Goal: Information Seeking & Learning: Learn about a topic

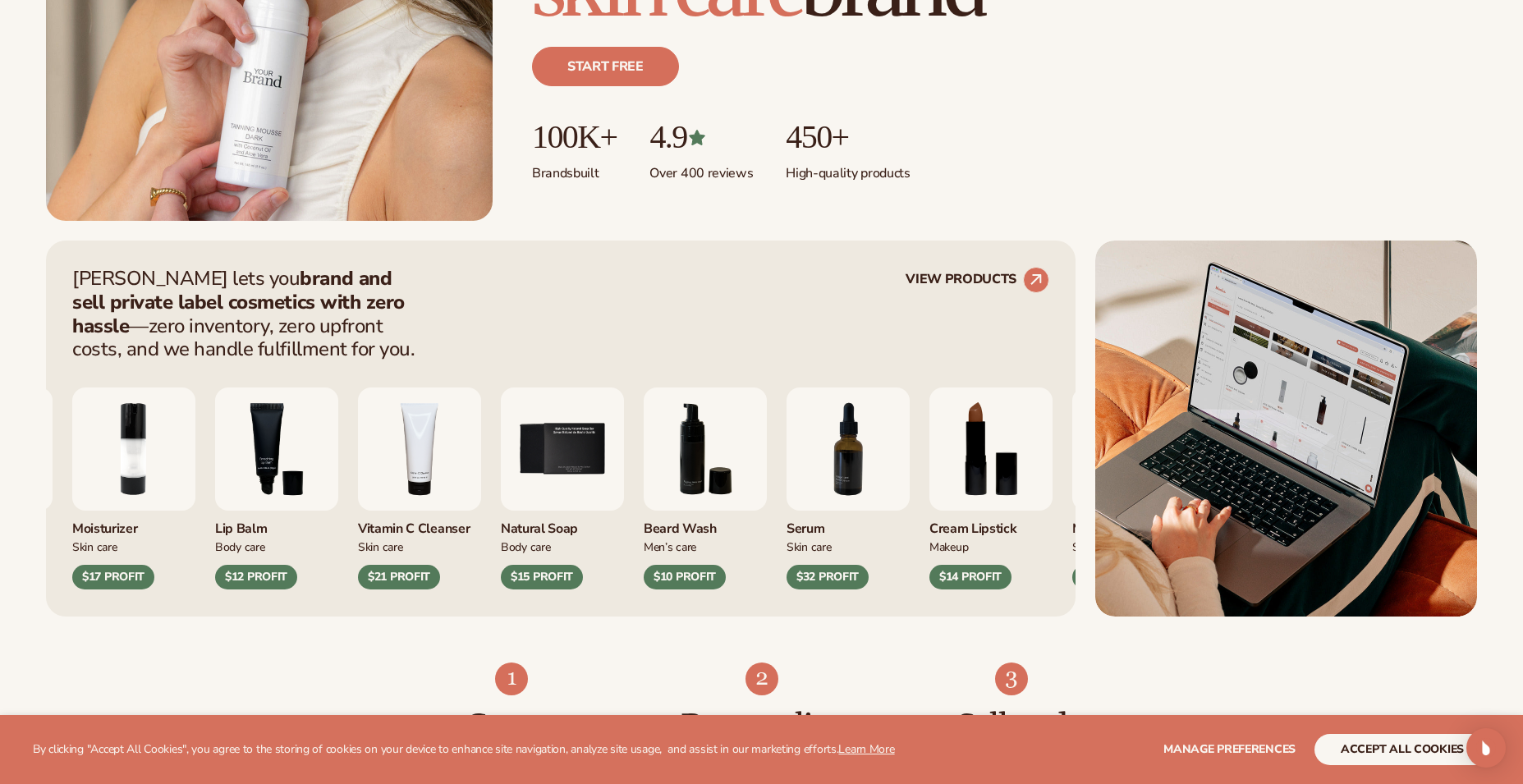
scroll to position [715, 0]
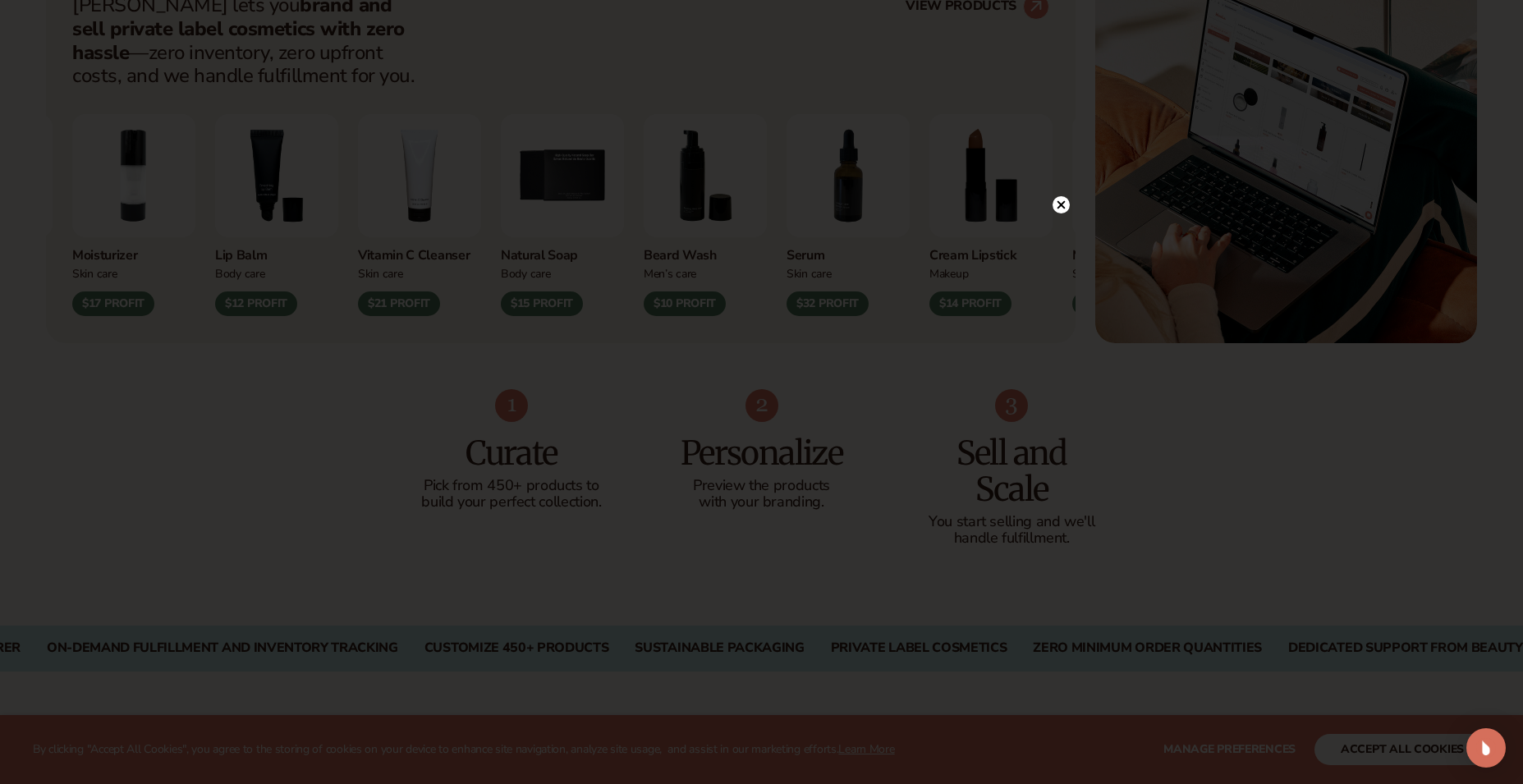
click at [1064, 208] on icon at bounding box center [1061, 205] width 8 height 8
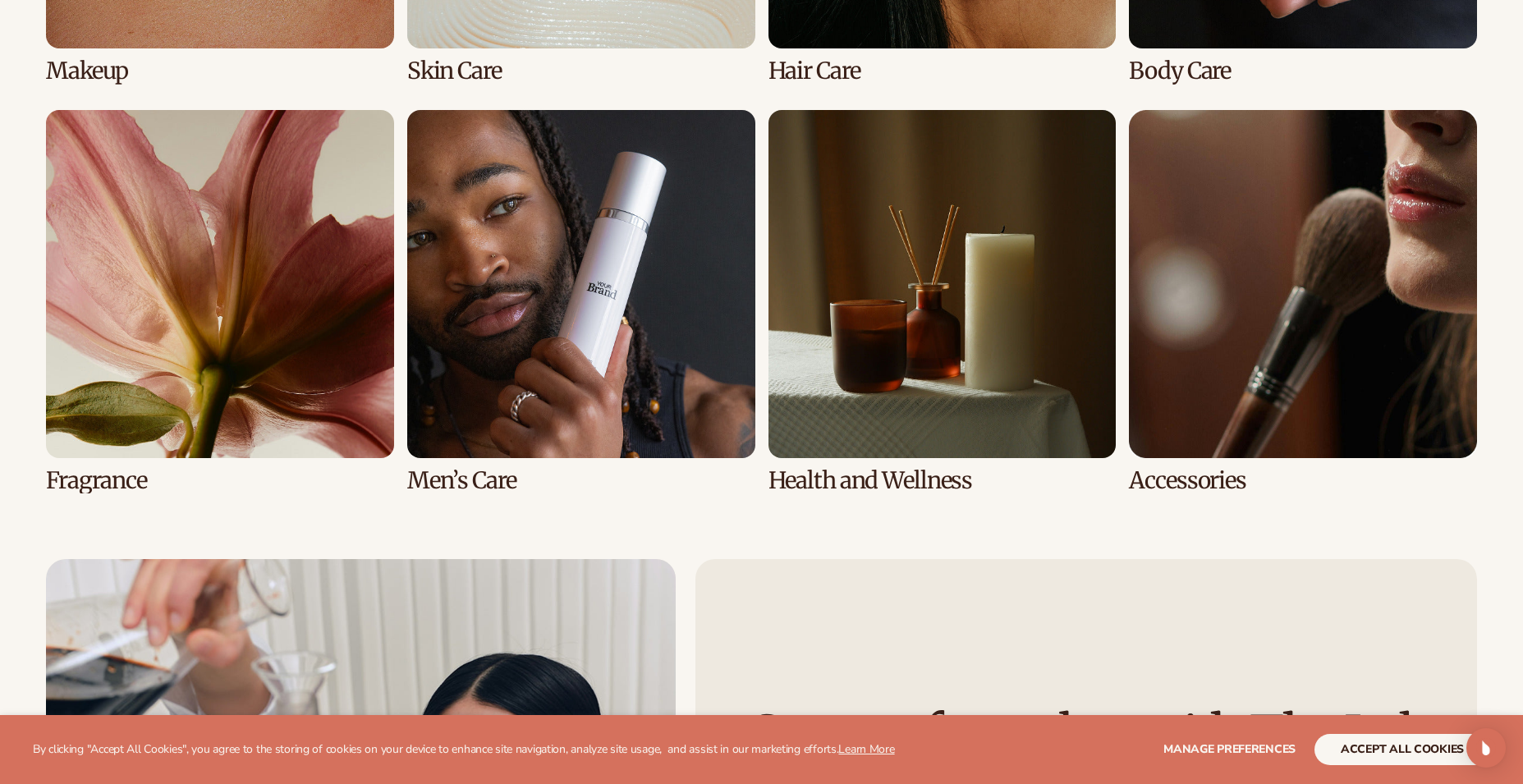
scroll to position [4302, 0]
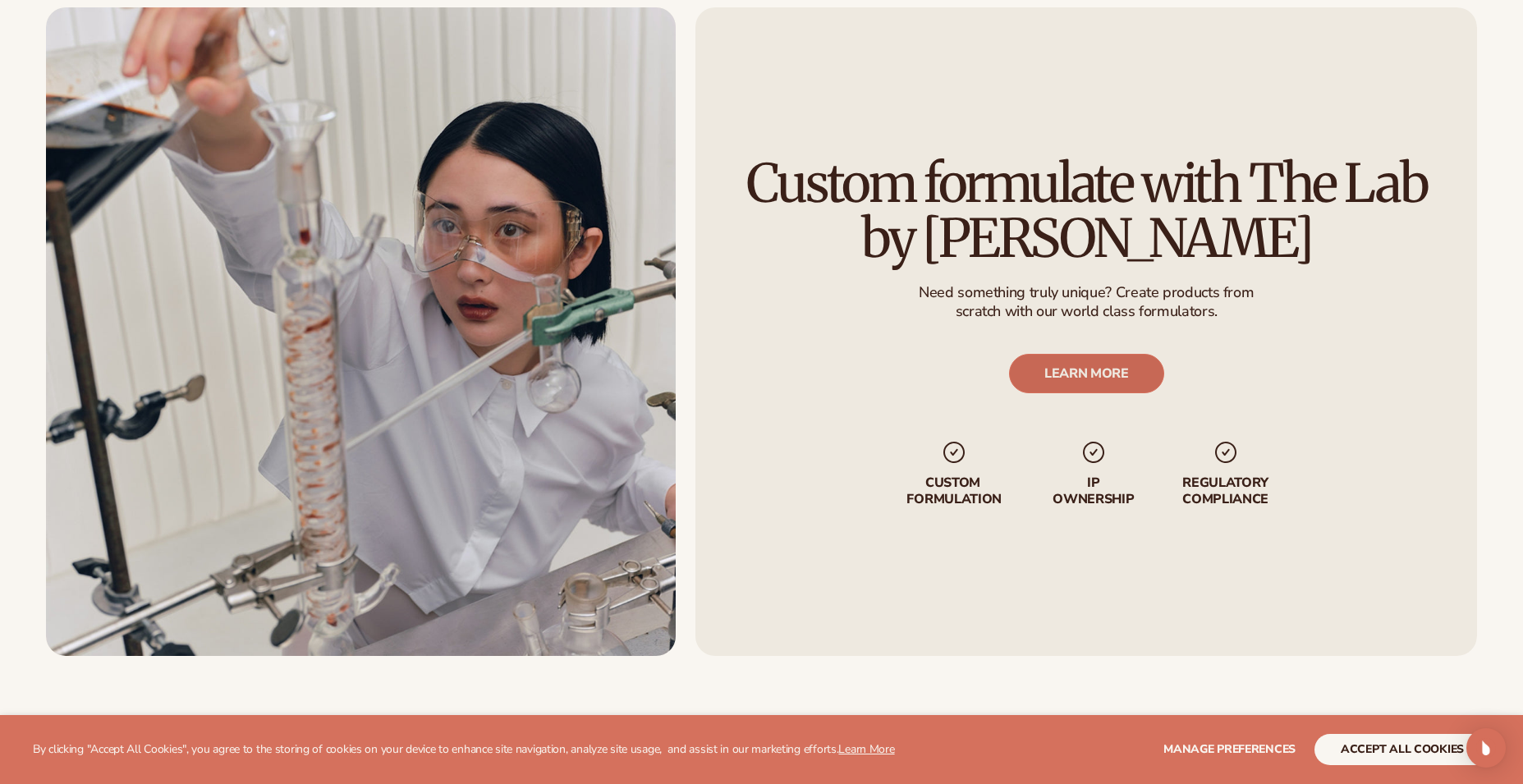
click at [1030, 372] on link "LEARN MORE" at bounding box center [1086, 374] width 156 height 40
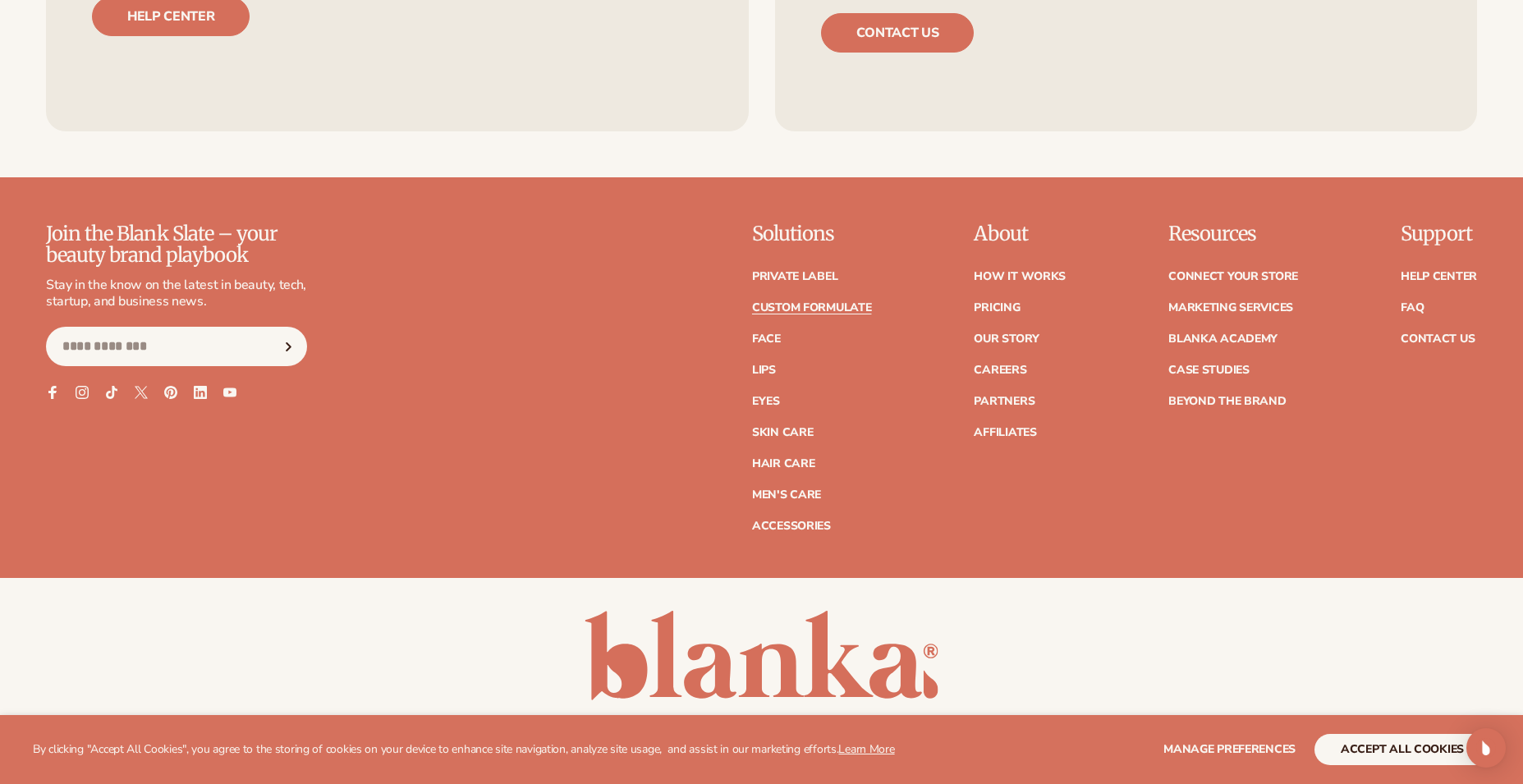
scroll to position [2481, 0]
